Goal: Task Accomplishment & Management: Manage account settings

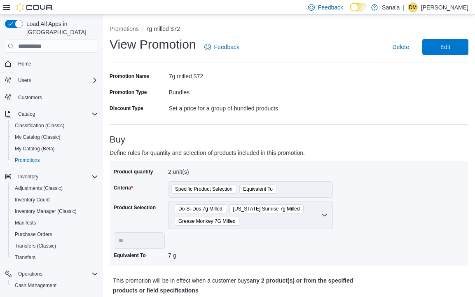
select select "**"
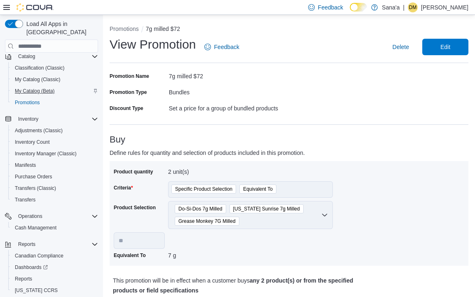
scroll to position [60, 0]
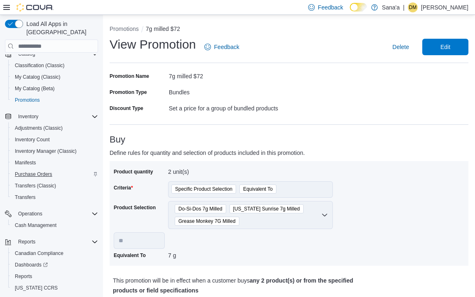
click at [21, 169] on span "Purchase Orders" at bounding box center [33, 174] width 37 height 10
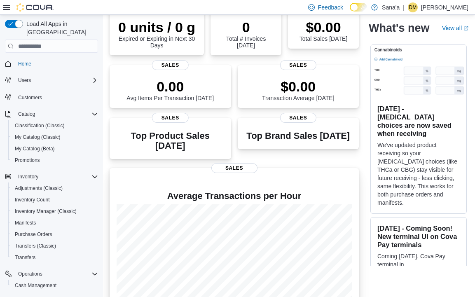
scroll to position [82, 0]
